Goal: Task Accomplishment & Management: Manage account settings

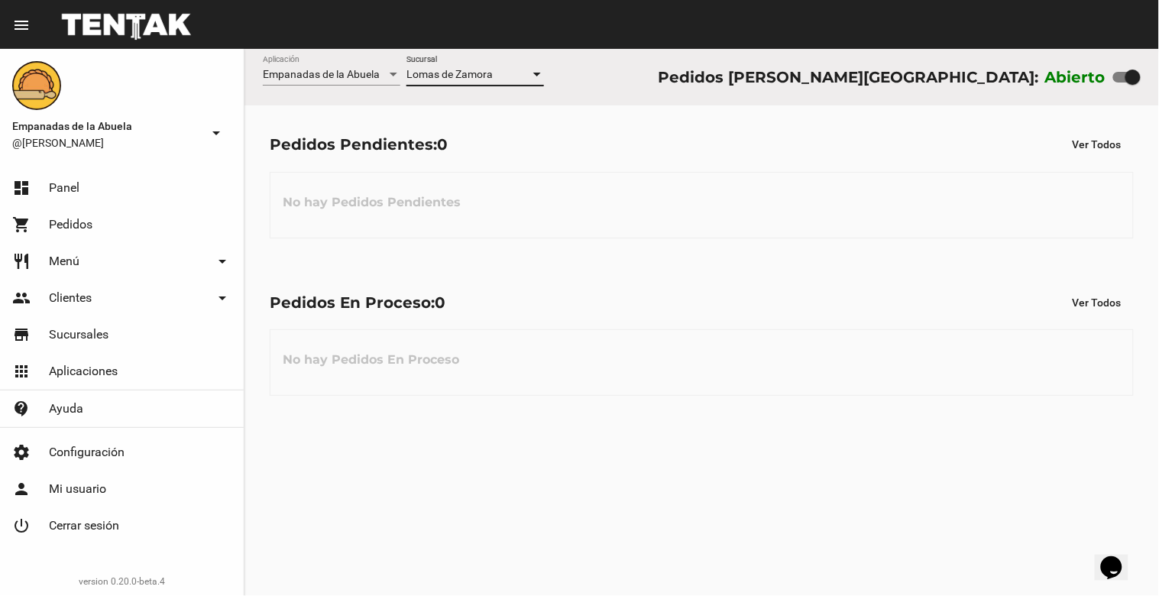
click at [542, 74] on div at bounding box center [537, 75] width 14 height 12
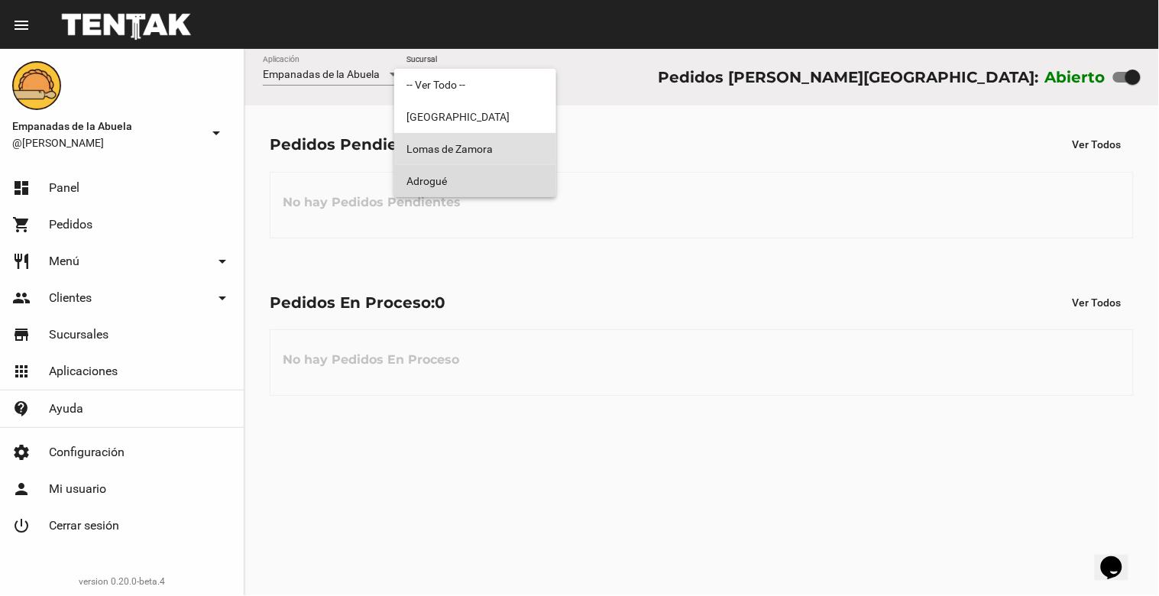
click at [486, 183] on span "Adrogué" at bounding box center [474, 181] width 137 height 32
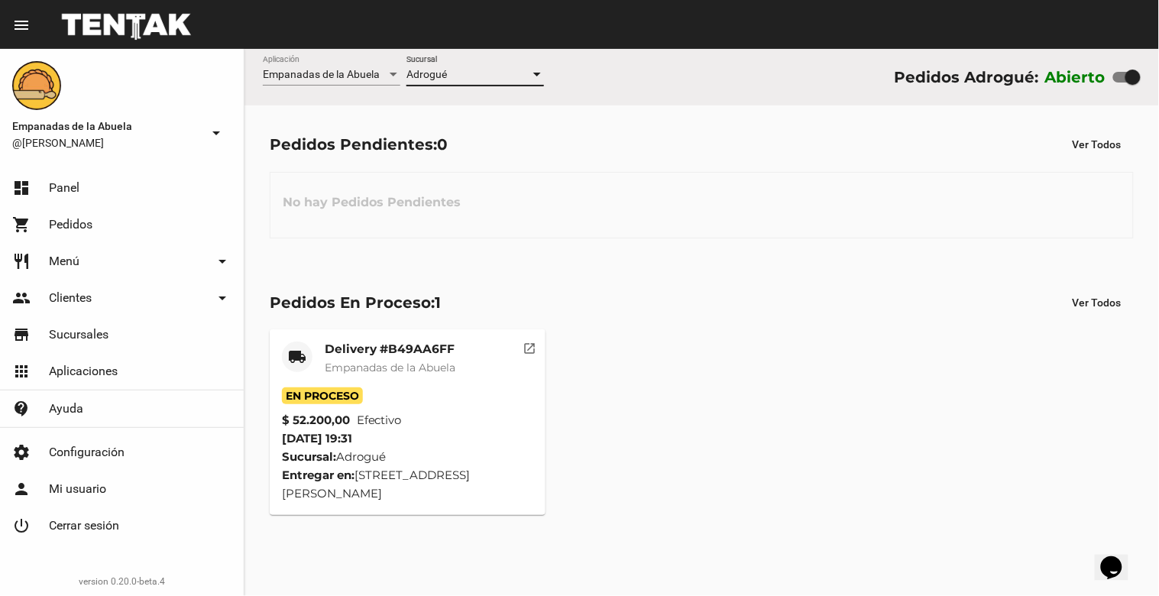
click at [542, 71] on div at bounding box center [537, 75] width 14 height 12
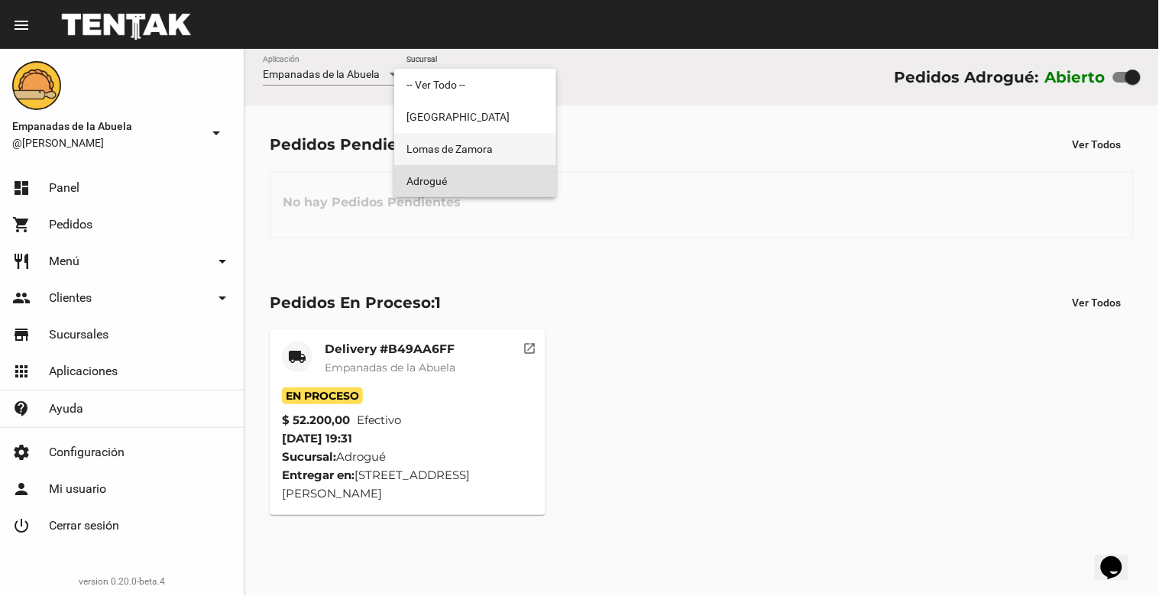
click at [496, 153] on span "Lomas de Zamora" at bounding box center [474, 149] width 137 height 32
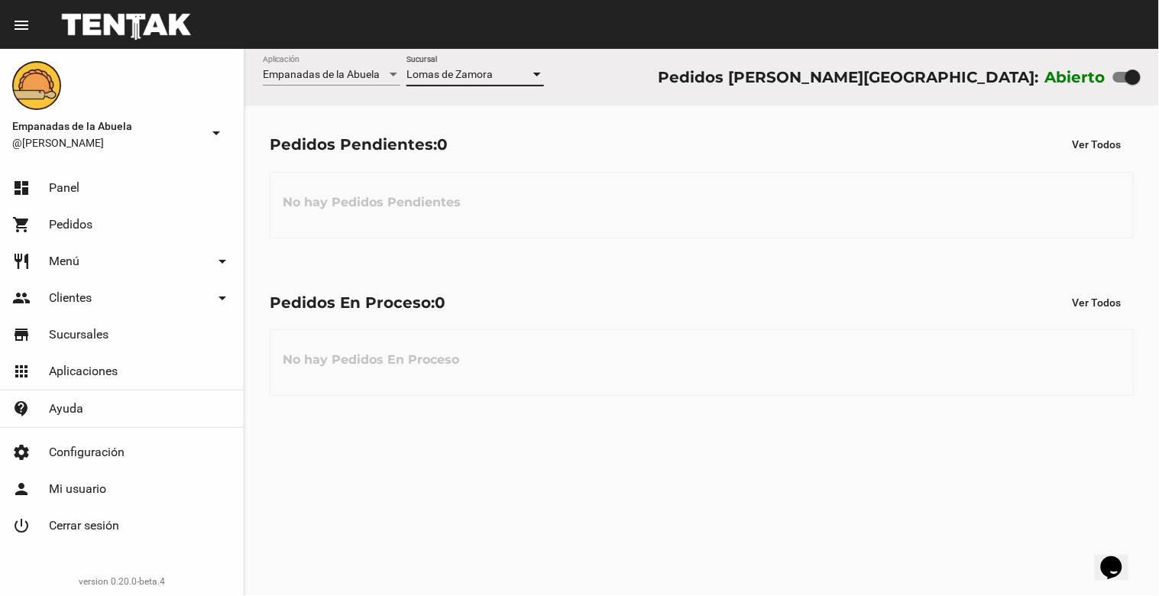
click at [525, 74] on div "Lomas de Zamora" at bounding box center [468, 75] width 124 height 12
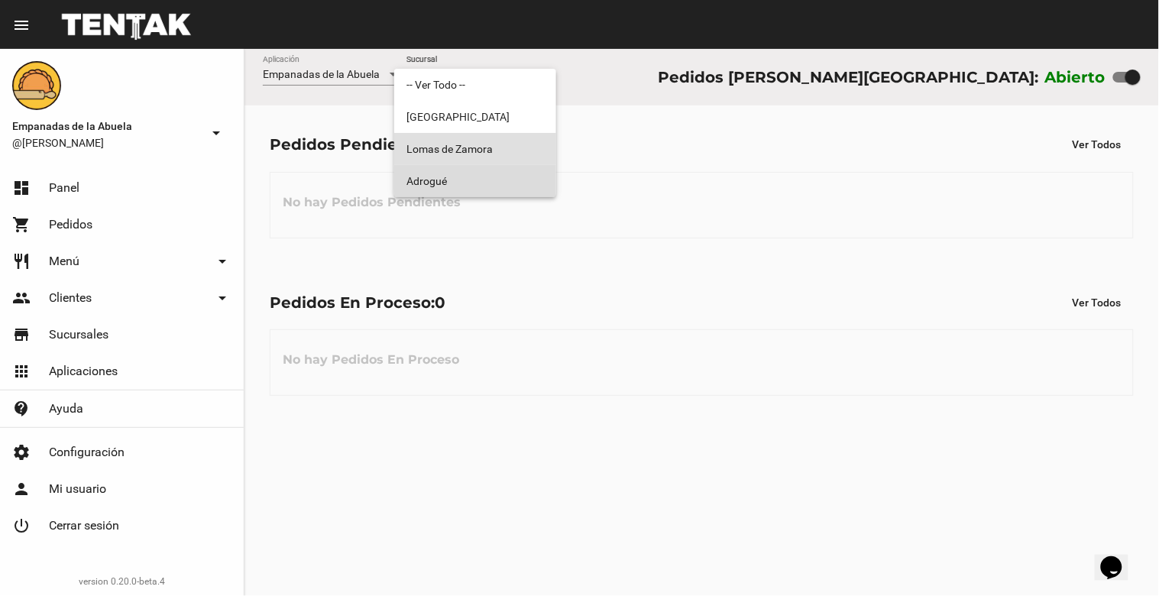
click at [514, 193] on span "Adrogué" at bounding box center [474, 181] width 137 height 32
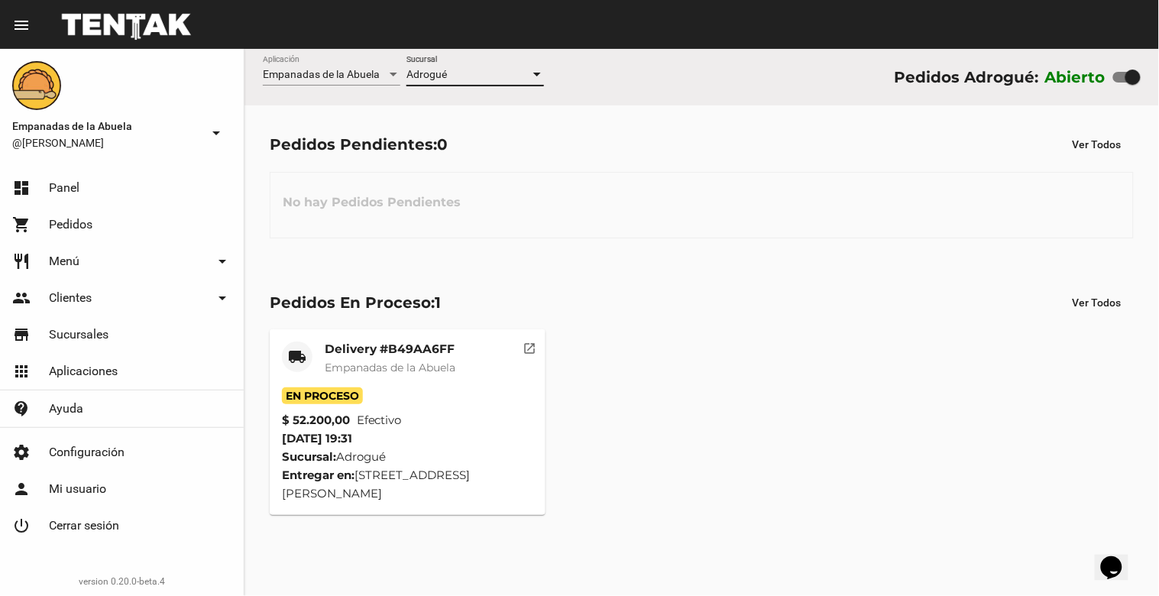
click at [543, 75] on div at bounding box center [537, 75] width 14 height 12
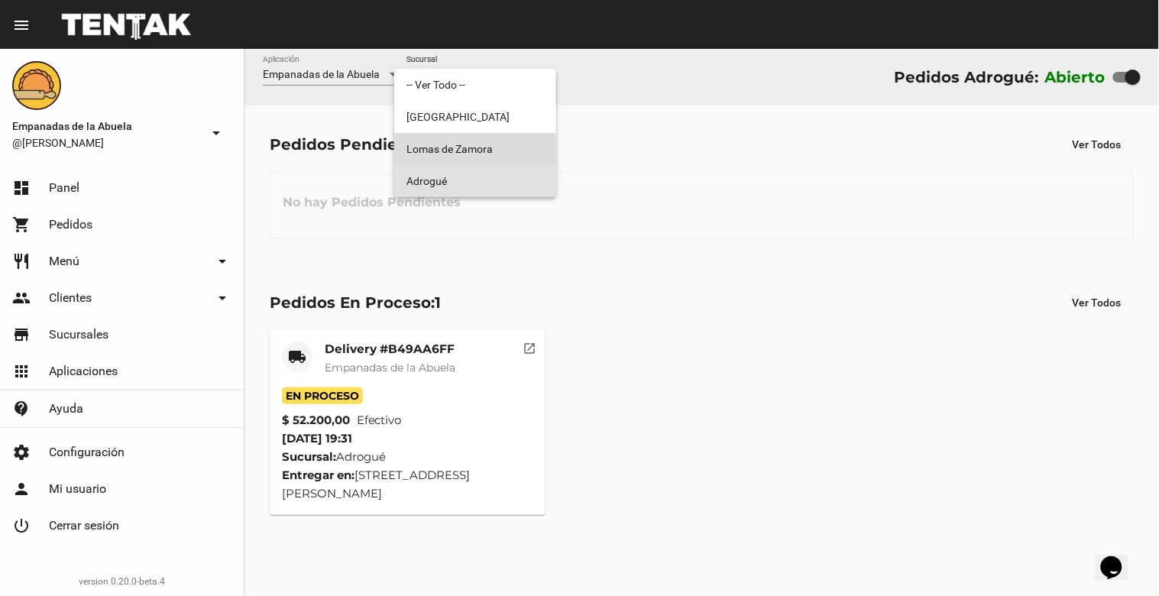
click at [507, 154] on span "Lomas de Zamora" at bounding box center [474, 149] width 137 height 32
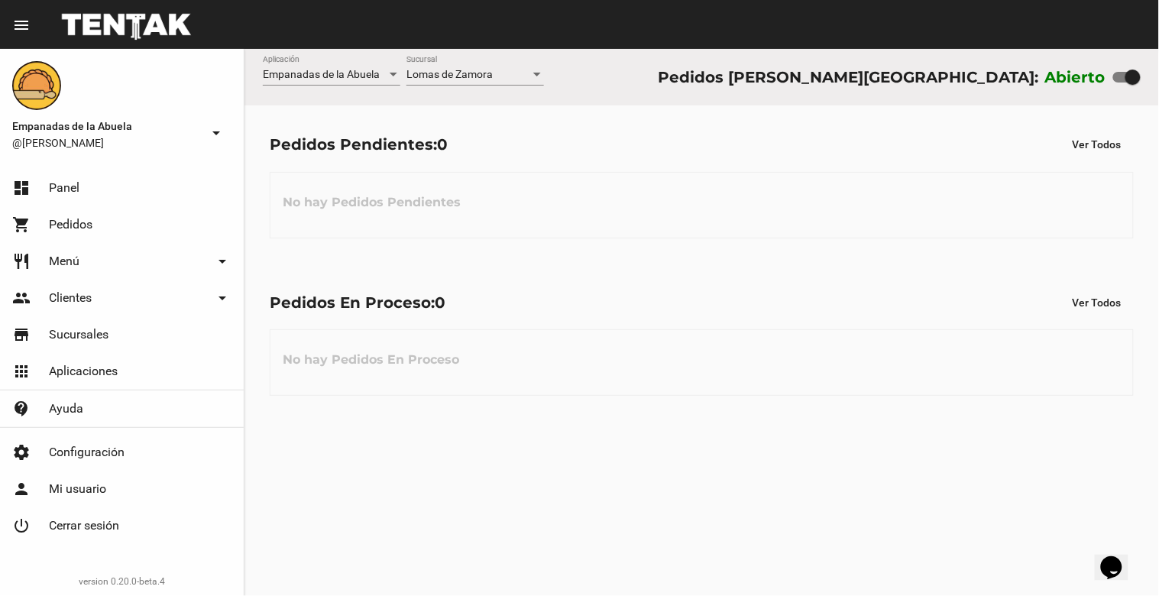
click at [535, 67] on div "Lomas de Zamora Sucursal" at bounding box center [474, 71] width 137 height 30
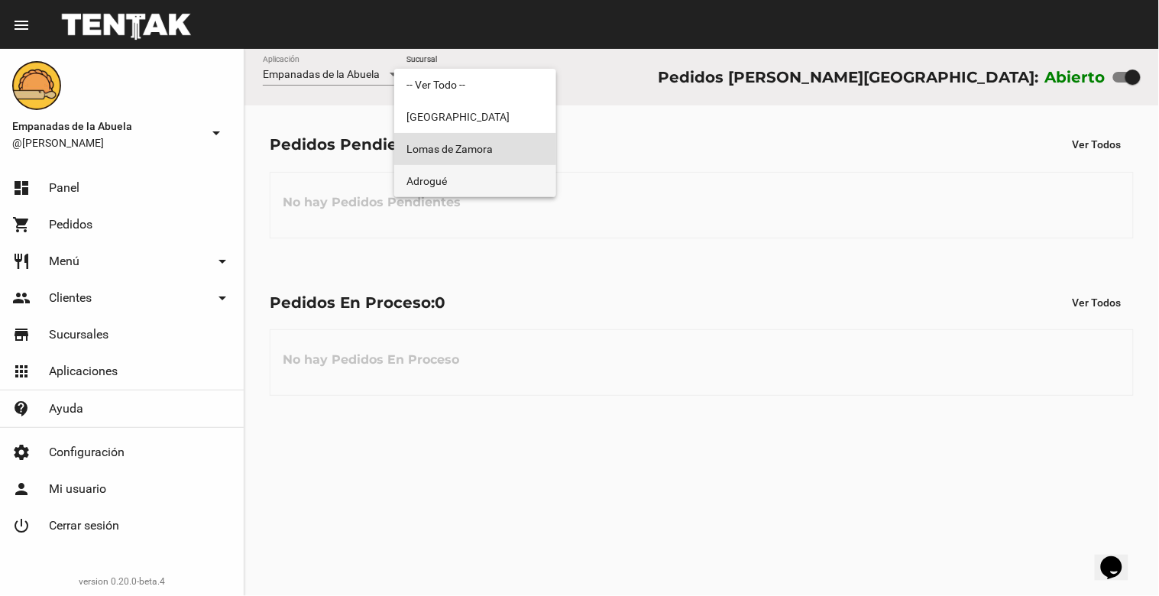
click at [535, 177] on span "Adrogué" at bounding box center [474, 181] width 137 height 32
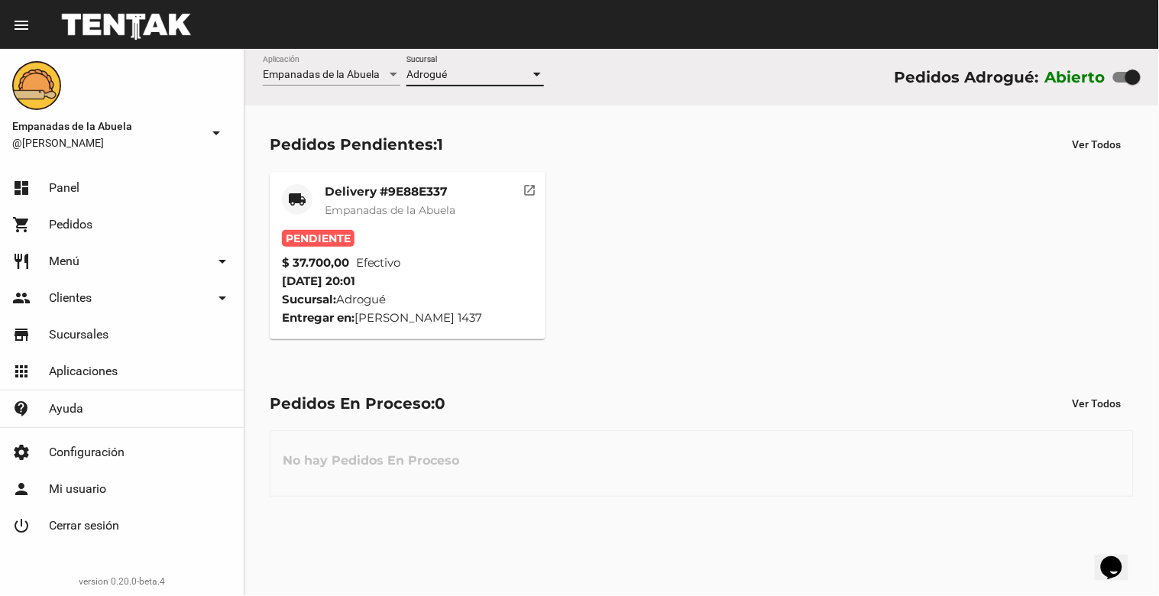
click at [538, 73] on div at bounding box center [537, 75] width 8 height 4
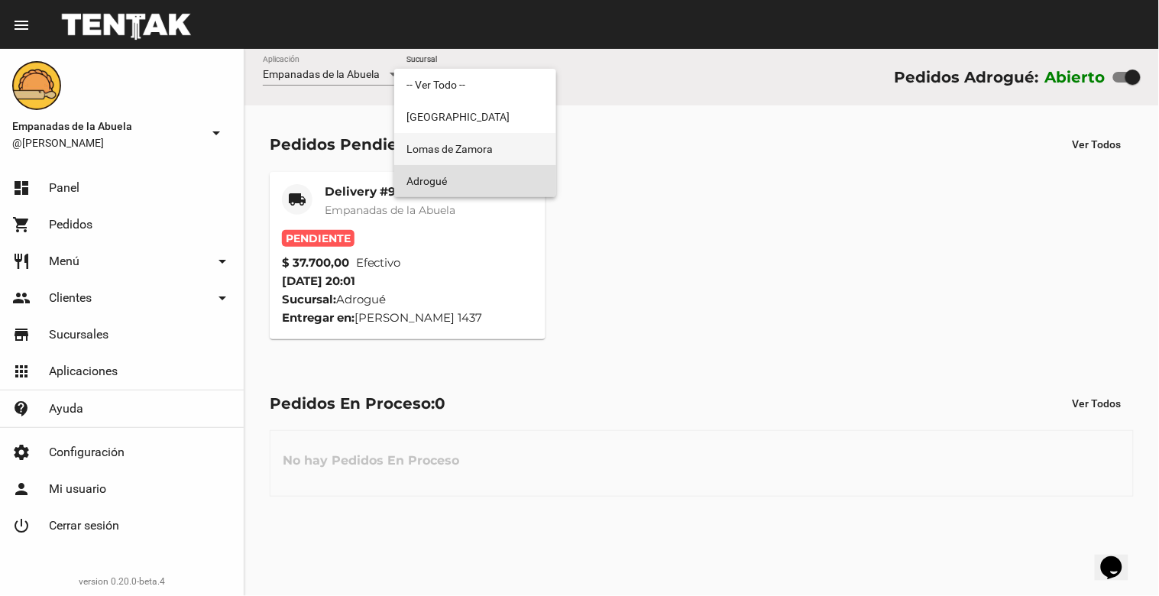
click at [523, 148] on span "Lomas de Zamora" at bounding box center [474, 149] width 137 height 32
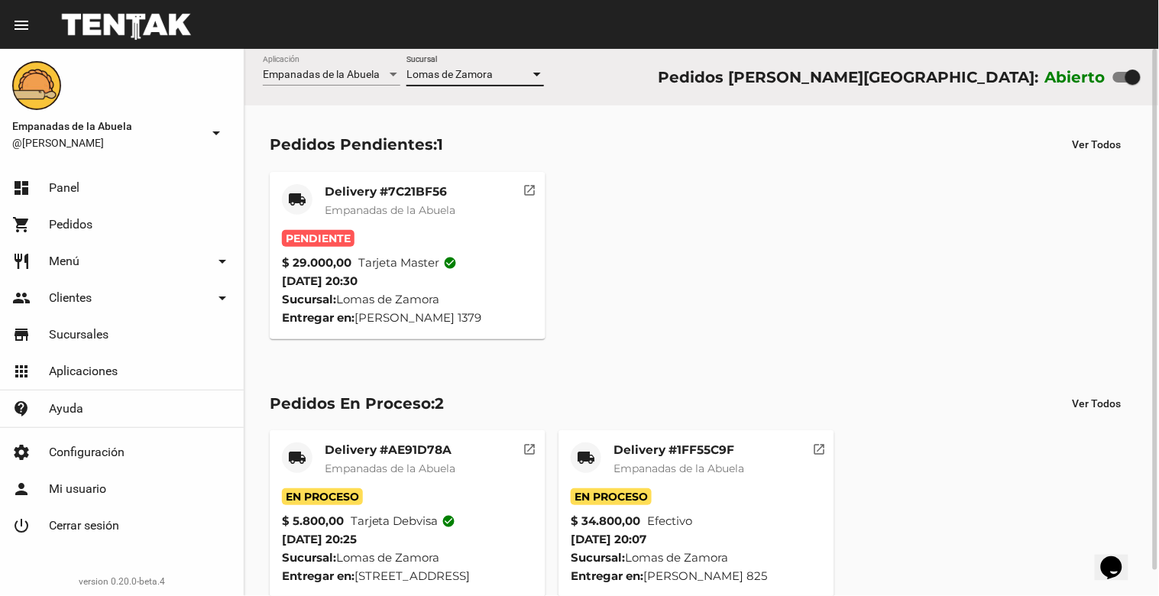
click at [430, 231] on div "Pendiente" at bounding box center [407, 238] width 251 height 17
click at [416, 199] on div "Delivery #7C21BF56 Empanadas de la Abuela" at bounding box center [390, 207] width 131 height 46
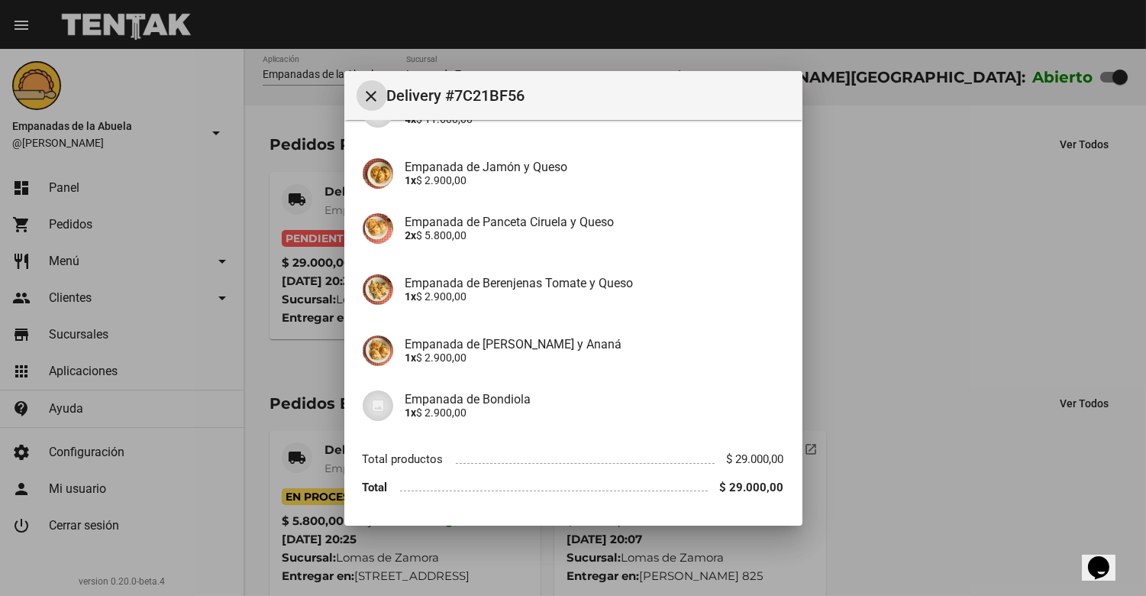
scroll to position [215, 0]
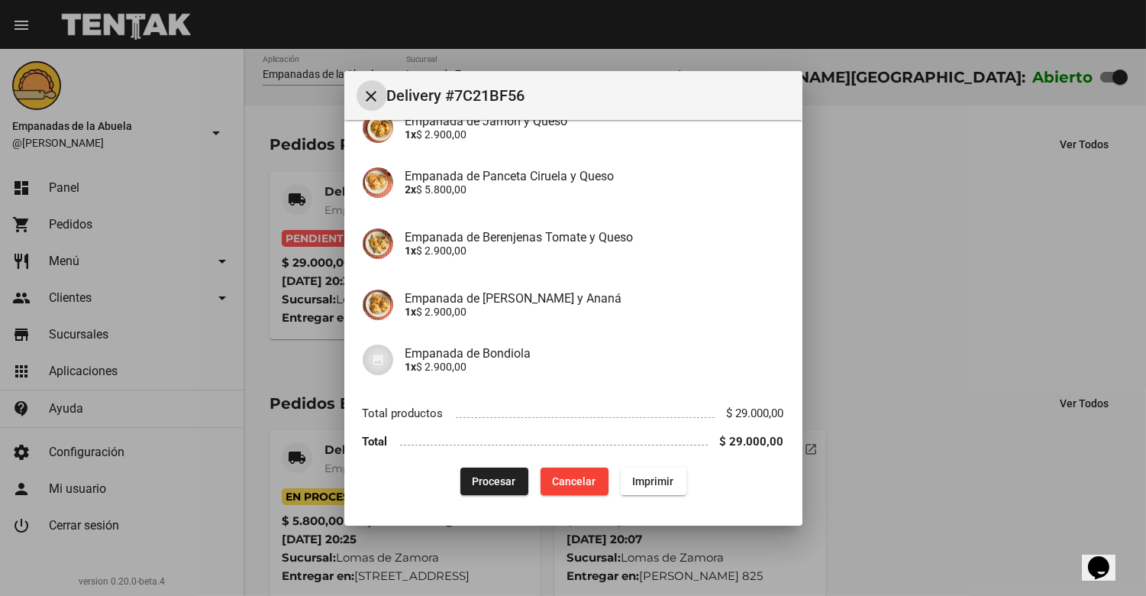
click at [473, 484] on span "Procesar" at bounding box center [495, 481] width 44 height 12
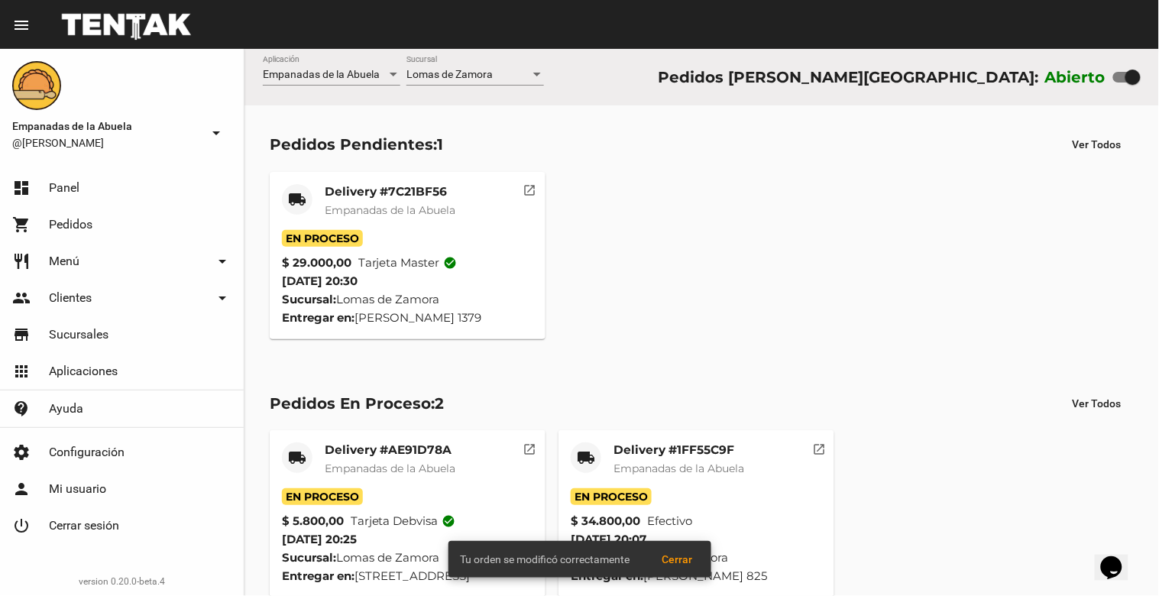
click at [371, 199] on div "Delivery #7C21BF56 Empanadas de la Abuela" at bounding box center [390, 207] width 131 height 46
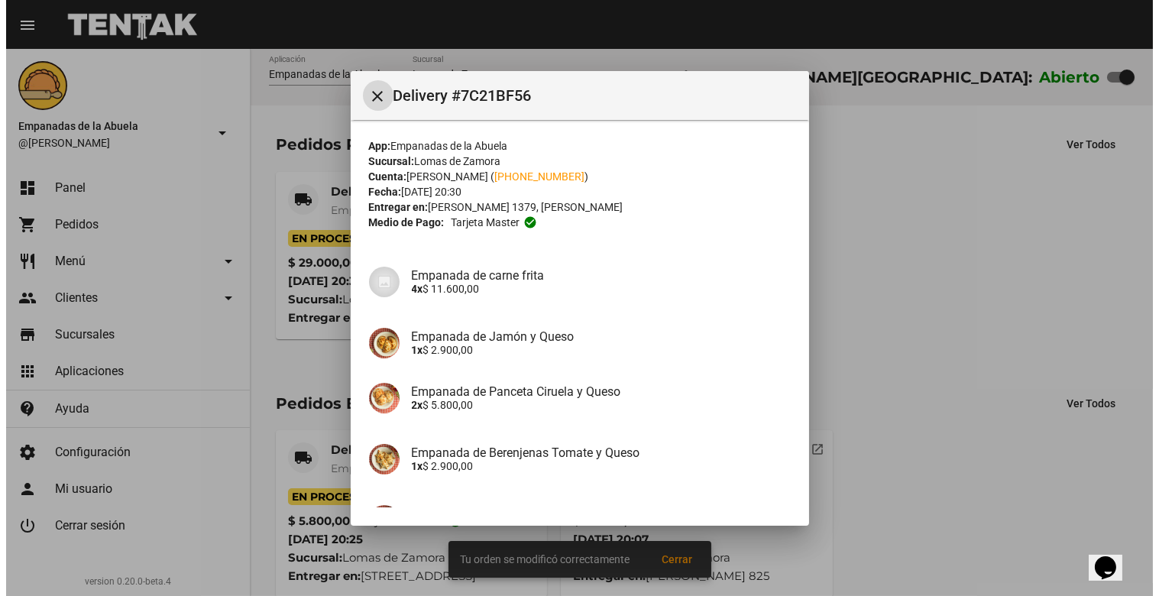
scroll to position [215, 0]
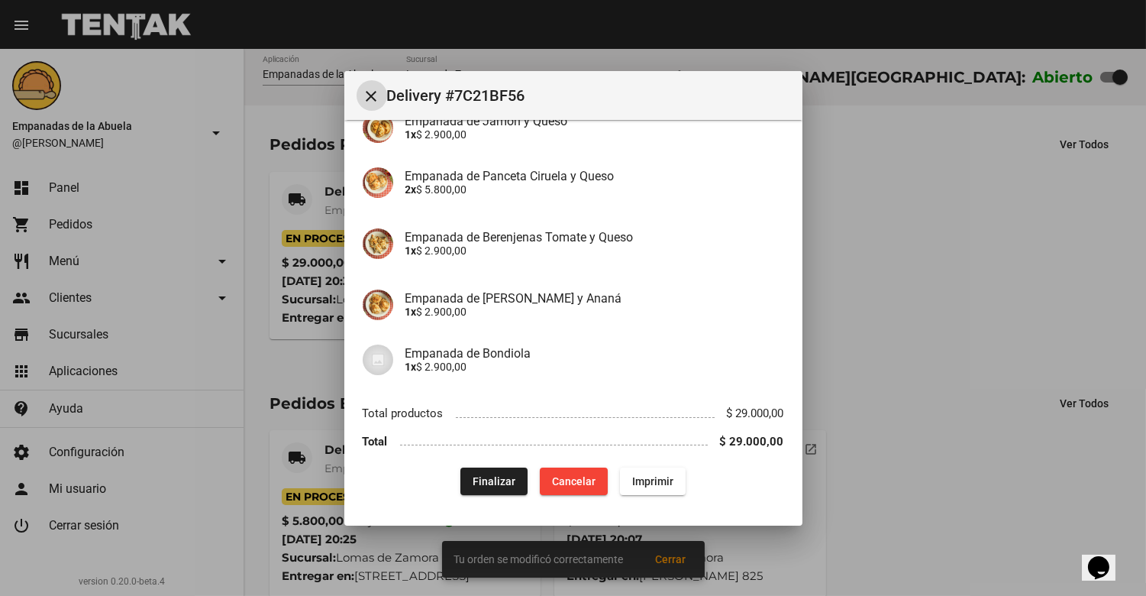
click at [643, 468] on button "Imprimir" at bounding box center [653, 480] width 66 height 27
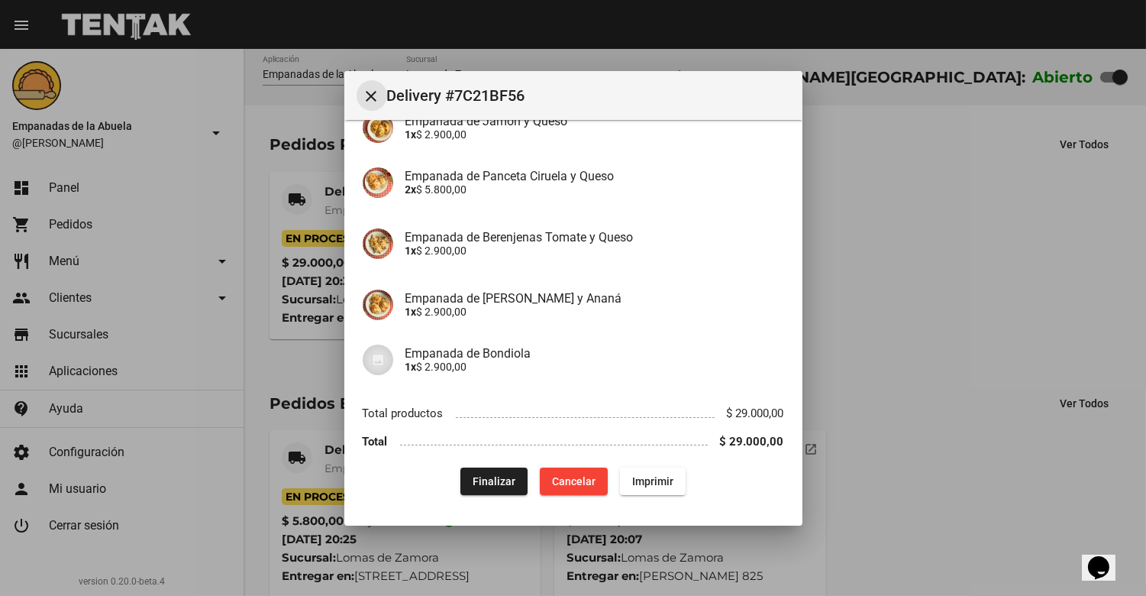
click at [376, 88] on mat-icon "close" at bounding box center [372, 96] width 18 height 18
